Goal: Book appointment/travel/reservation

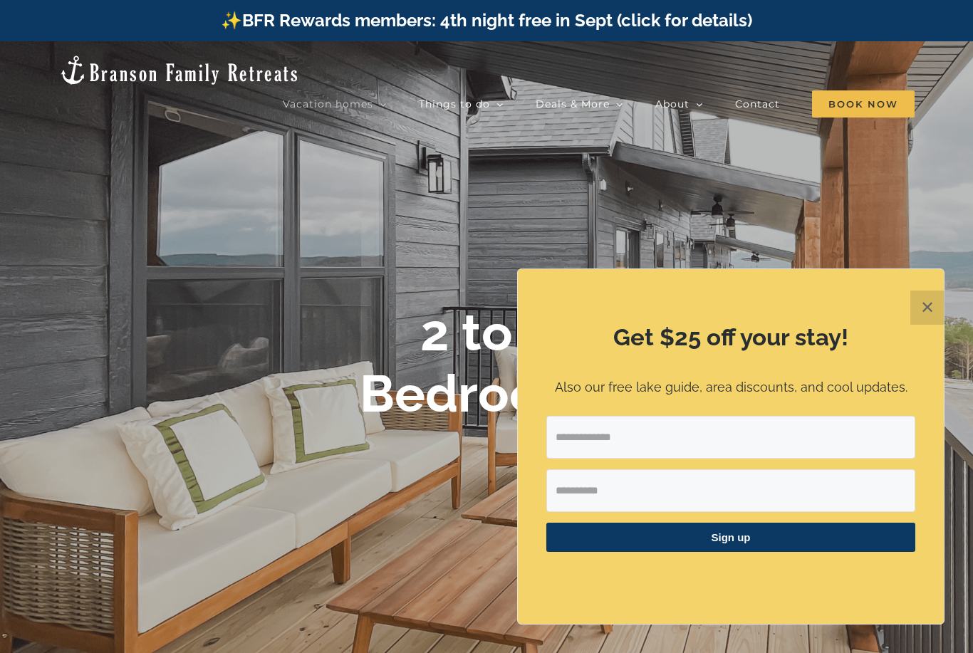
click at [929, 319] on button "✕" at bounding box center [927, 308] width 34 height 34
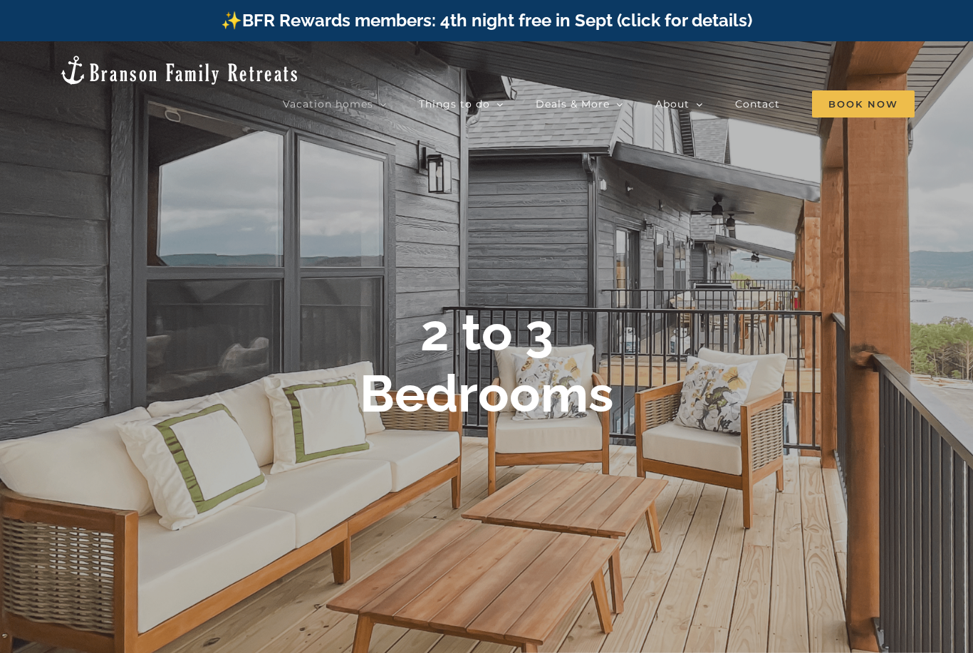
click at [860, 90] on span "Book Now" at bounding box center [863, 103] width 103 height 27
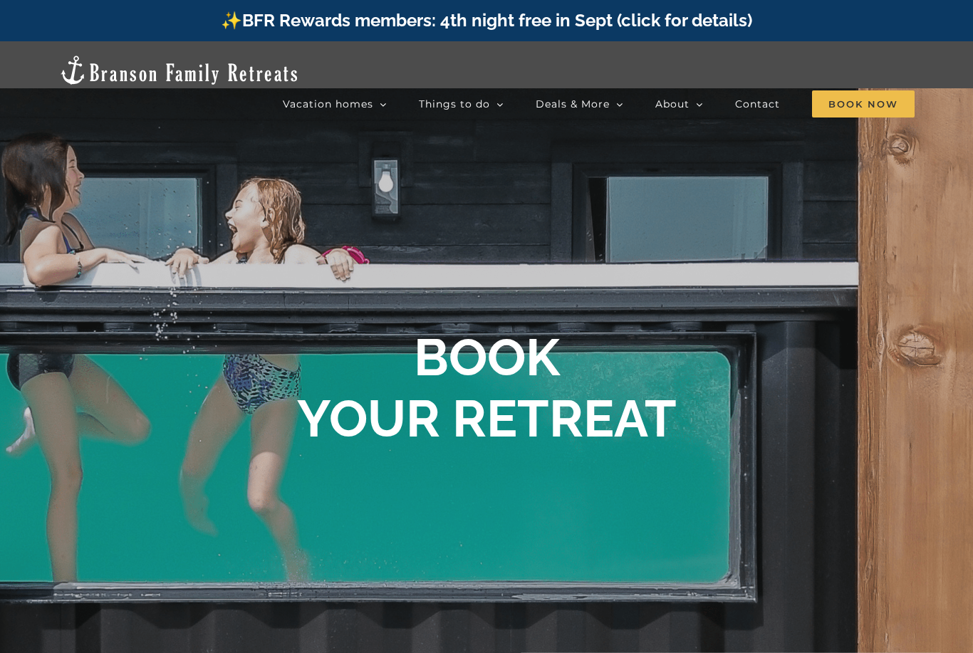
click at [533, 402] on b "BOOK YOUR RETREAT" at bounding box center [487, 388] width 380 height 122
click at [851, 90] on span "Book Now" at bounding box center [863, 103] width 103 height 27
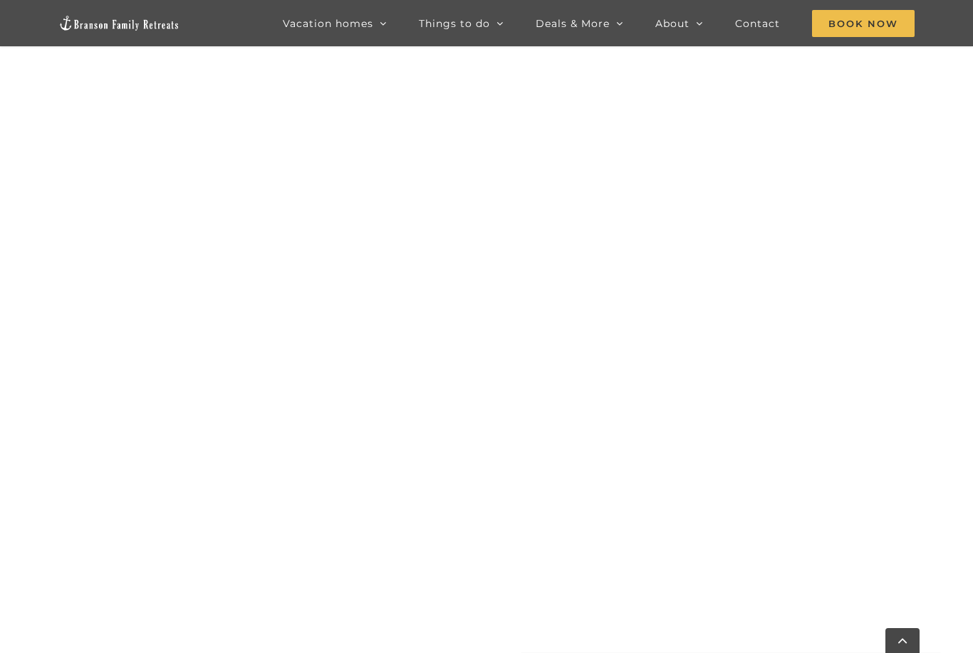
scroll to position [1378, 0]
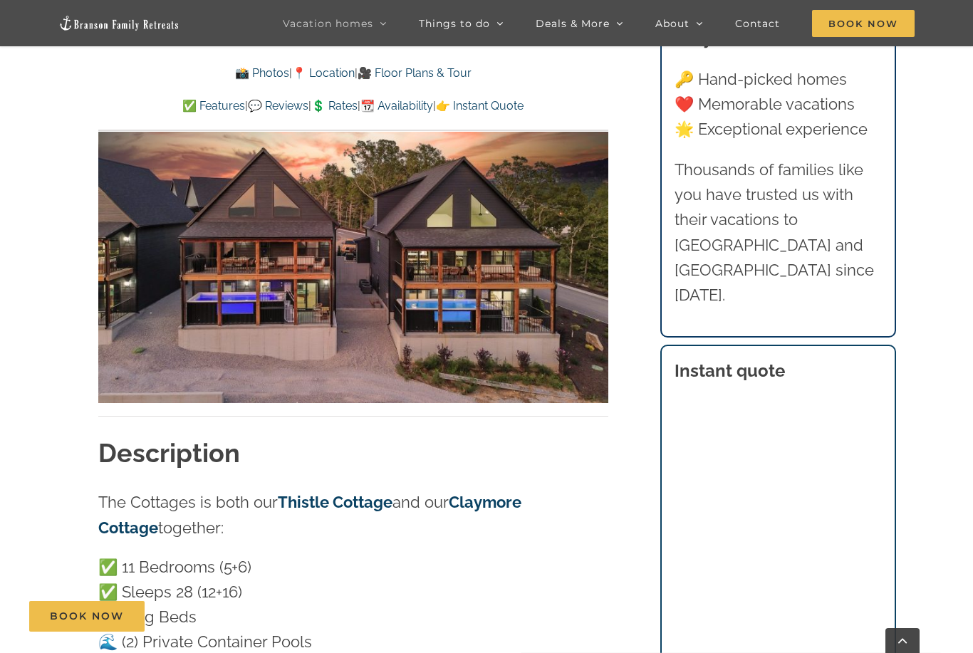
scroll to position [1003, 0]
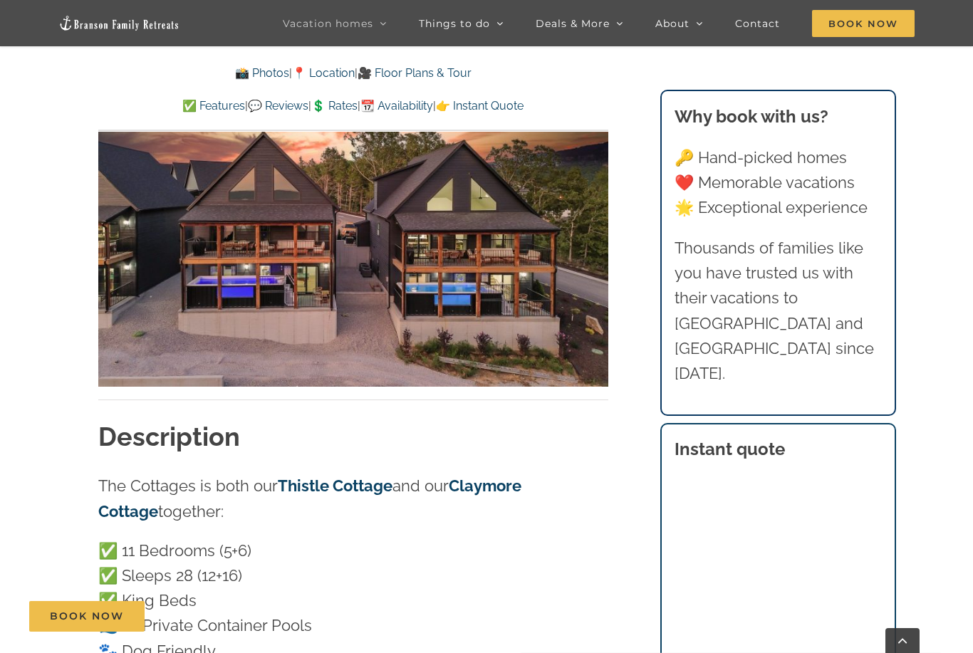
click at [687, 632] on div "Book Now" at bounding box center [497, 616] width 936 height 31
click at [694, 632] on div "Book Now" at bounding box center [497, 616] width 936 height 31
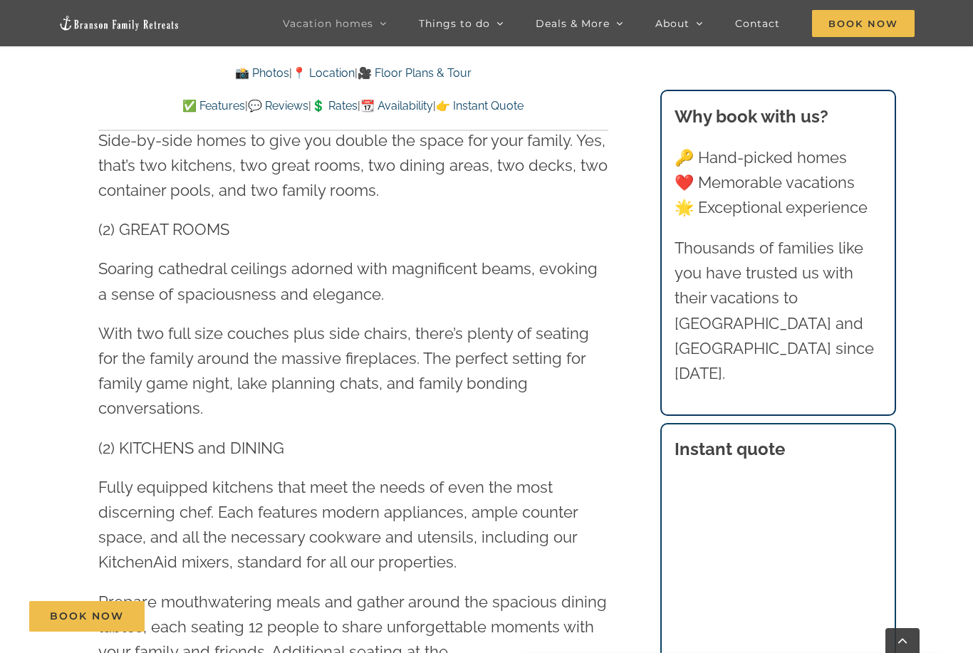
scroll to position [1660, 0]
